Goal: Navigation & Orientation: Find specific page/section

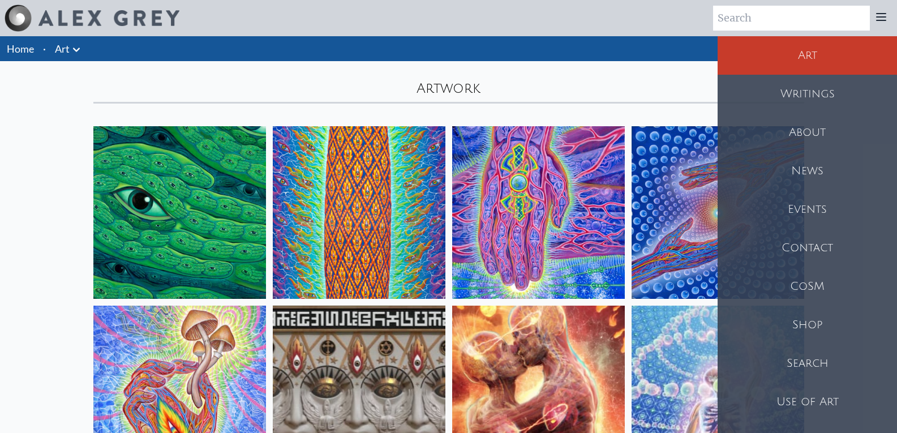
click at [806, 330] on div "Shop" at bounding box center [807, 325] width 179 height 38
click at [780, 404] on div "Use of Art" at bounding box center [807, 402] width 179 height 38
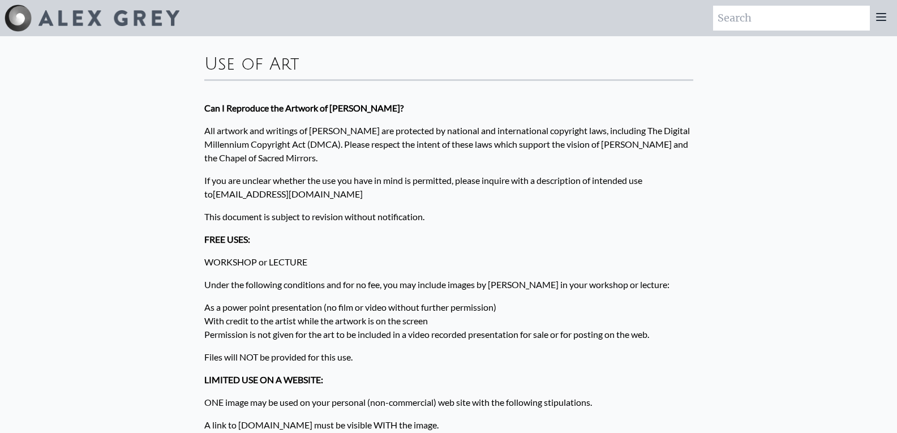
click at [101, 20] on img at bounding box center [108, 18] width 141 height 16
